Goal: Transaction & Acquisition: Purchase product/service

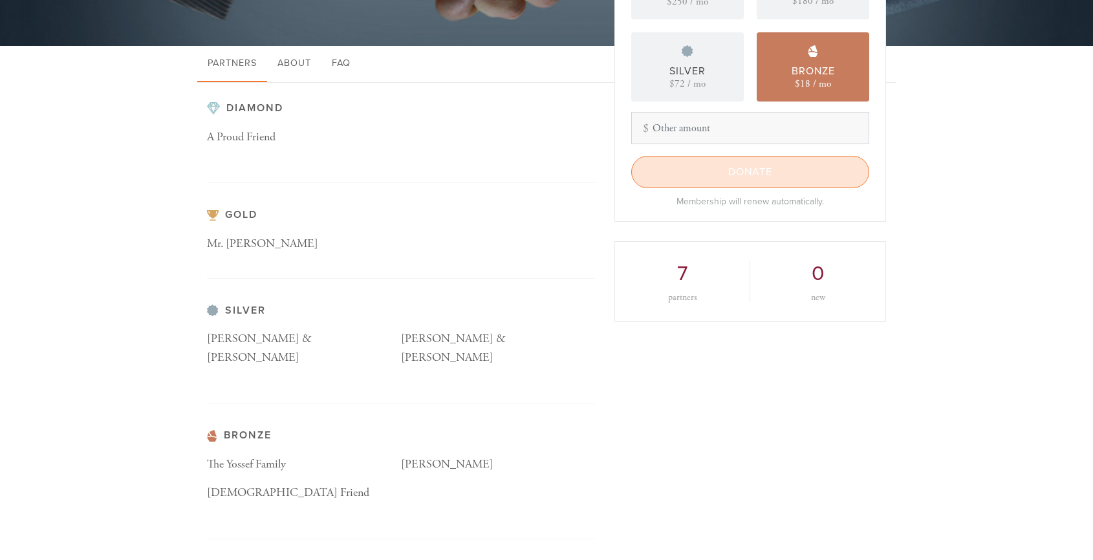
scroll to position [258, 0]
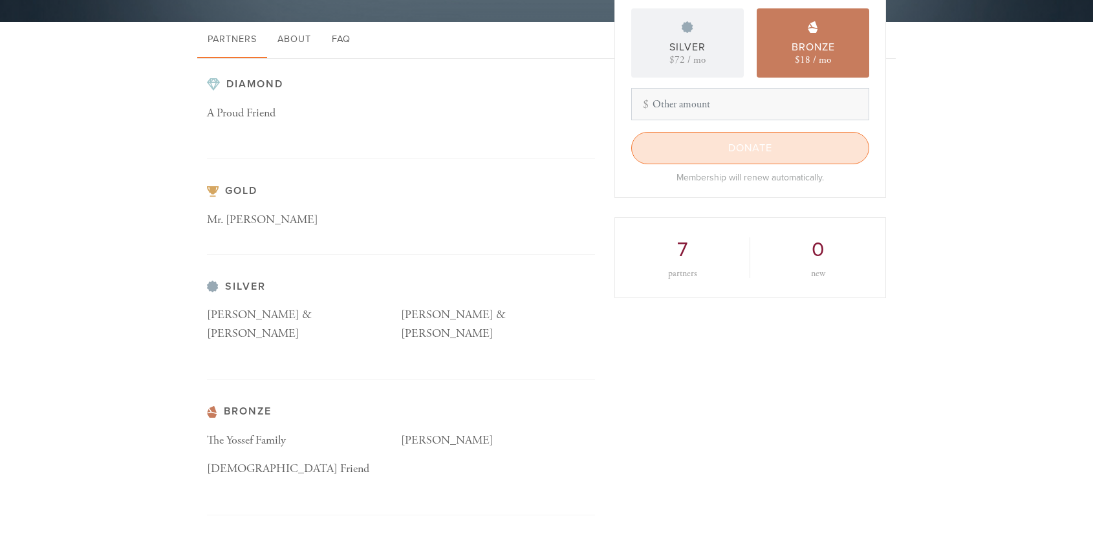
click at [824, 147] on input "Donate" at bounding box center [750, 148] width 238 height 32
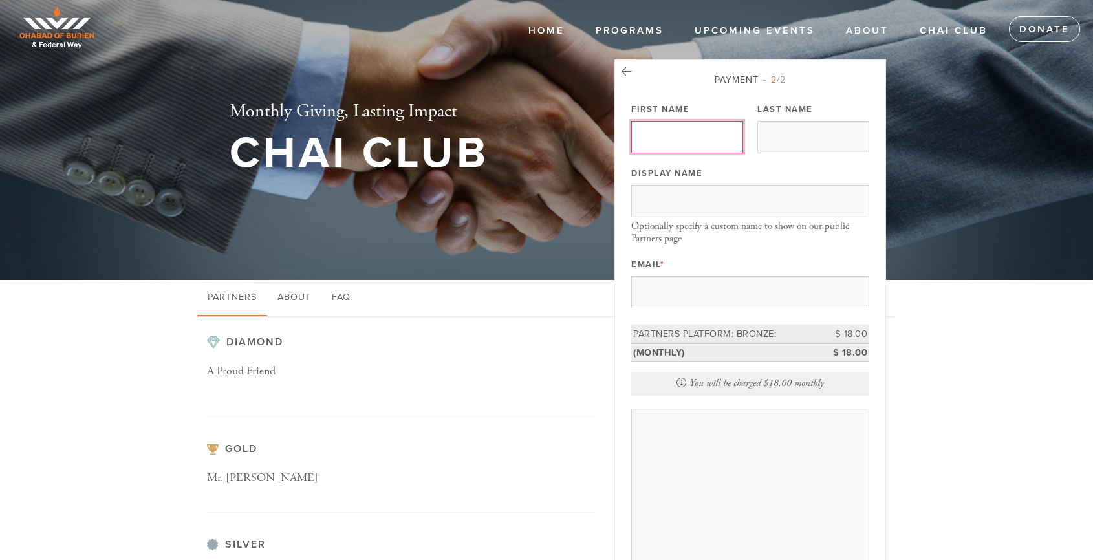
click at [699, 136] on input "First Name" at bounding box center [687, 137] width 112 height 32
type input "[PERSON_NAME]"
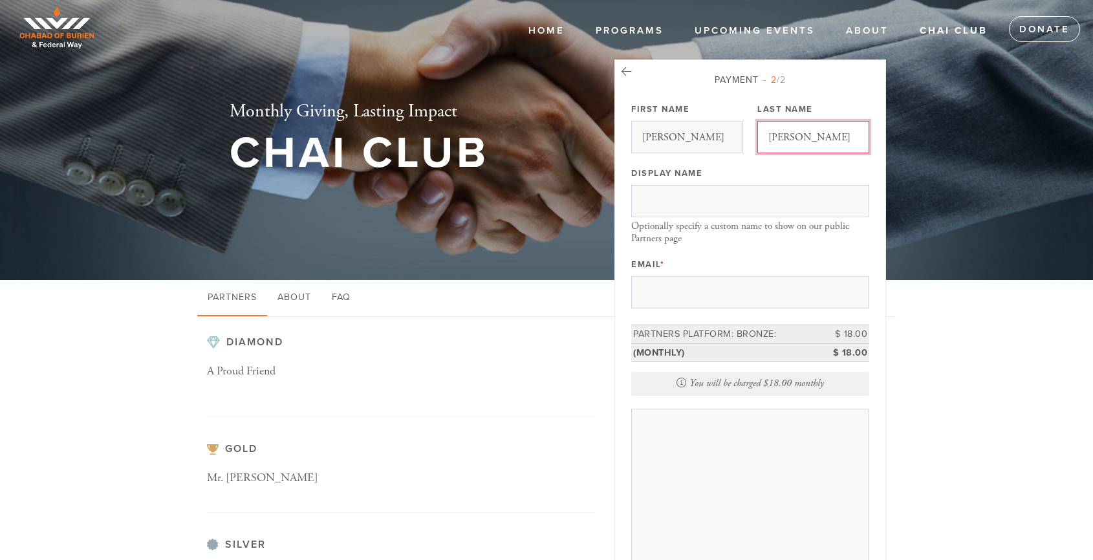
type input "[PERSON_NAME]"
type input "SB"
